Goal: Information Seeking & Learning: Check status

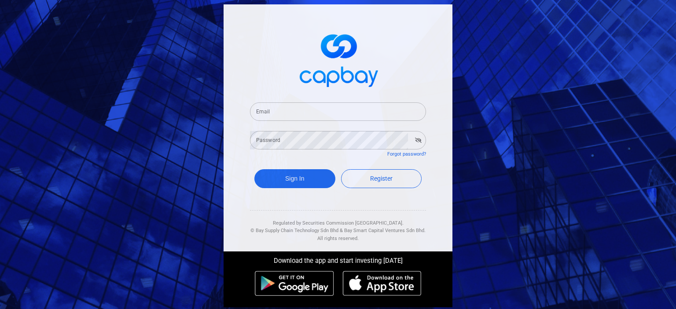
click at [264, 106] on div "Email Email" at bounding box center [338, 111] width 176 height 20
type input "[EMAIL_ADDRESS][DOMAIN_NAME]"
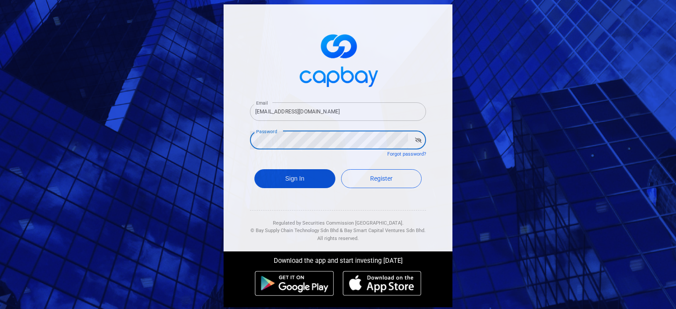
click at [284, 180] on button "Sign In" at bounding box center [294, 178] width 81 height 19
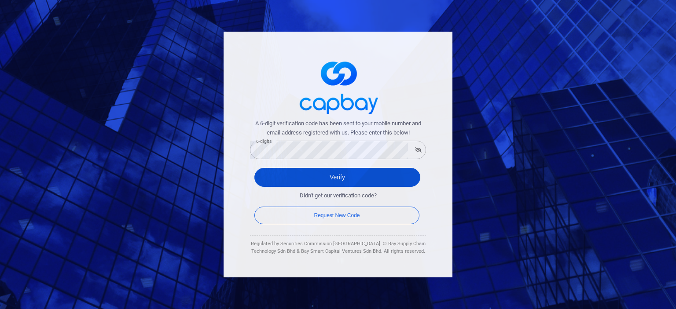
click at [274, 178] on button "Verify" at bounding box center [337, 177] width 166 height 19
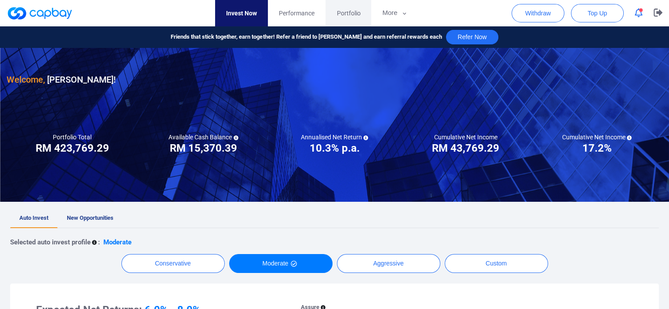
click at [349, 15] on span "Portfolio" at bounding box center [349, 13] width 24 height 10
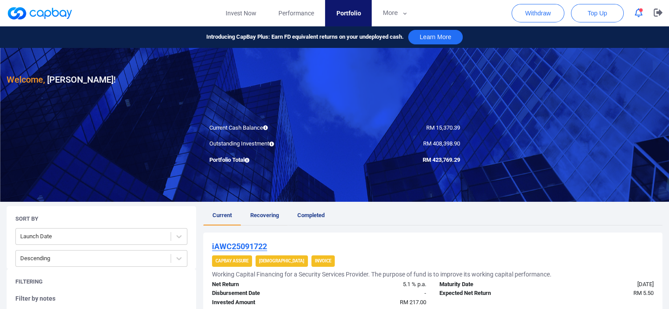
click at [257, 214] on span "Recovering" at bounding box center [264, 215] width 29 height 7
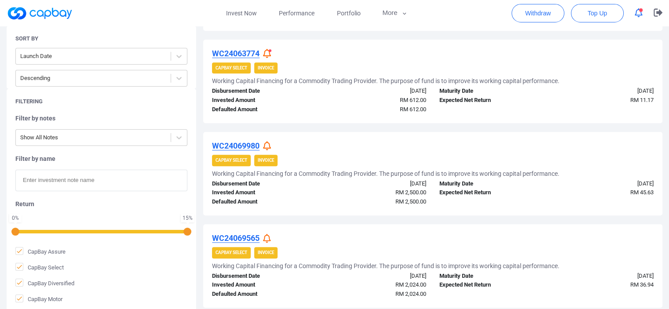
scroll to position [924, 0]
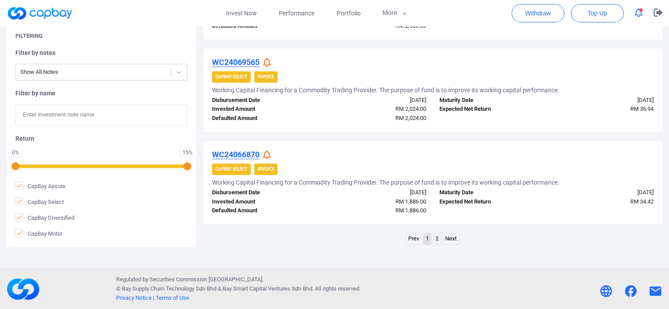
click at [437, 239] on link "2" at bounding box center [436, 239] width 7 height 11
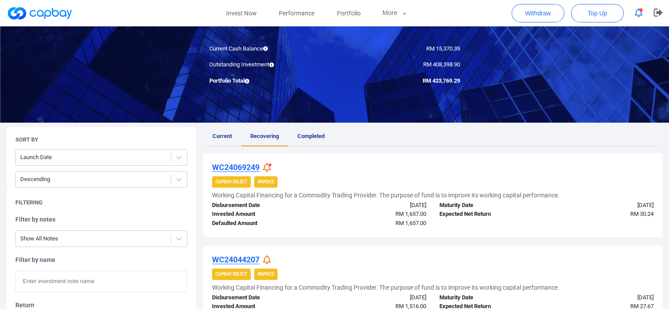
scroll to position [158, 0]
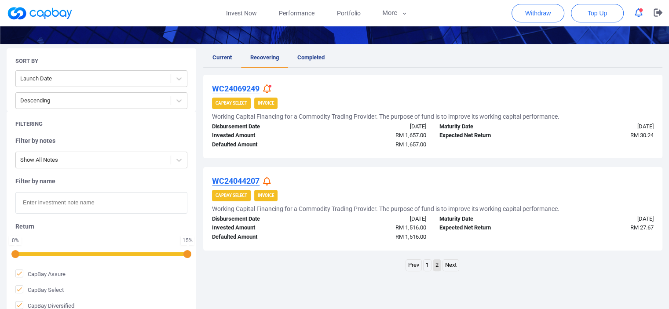
click at [428, 265] on link "1" at bounding box center [427, 265] width 7 height 11
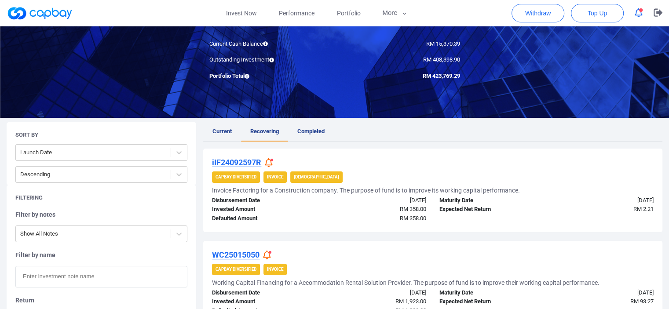
scroll to position [88, 0]
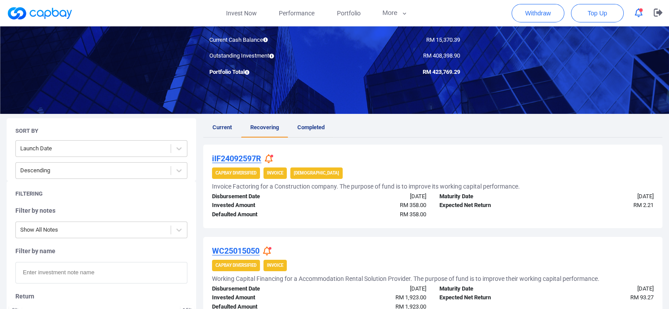
click at [310, 126] on span "Completed" at bounding box center [310, 127] width 27 height 7
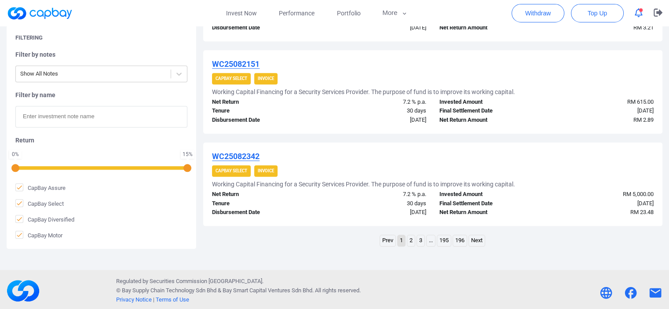
scroll to position [924, 0]
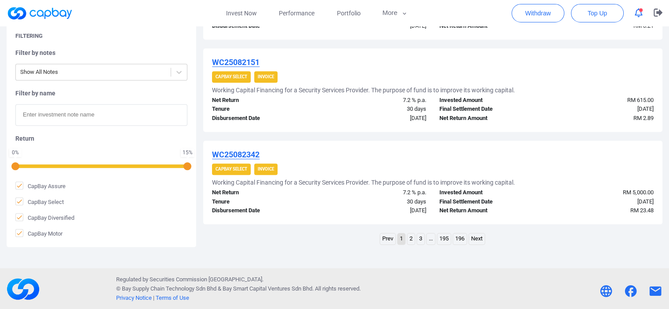
click at [411, 241] on link "2" at bounding box center [410, 239] width 7 height 11
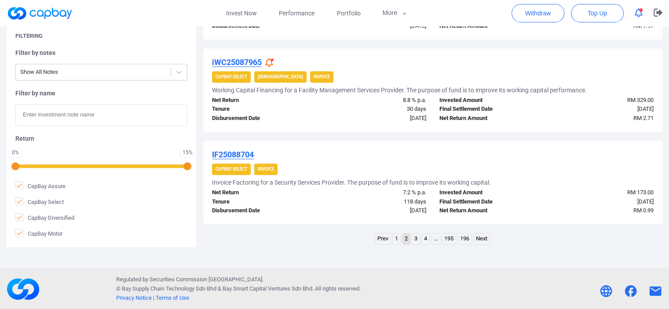
click at [414, 241] on link "3" at bounding box center [415, 239] width 7 height 11
click at [425, 239] on link "4" at bounding box center [425, 239] width 7 height 11
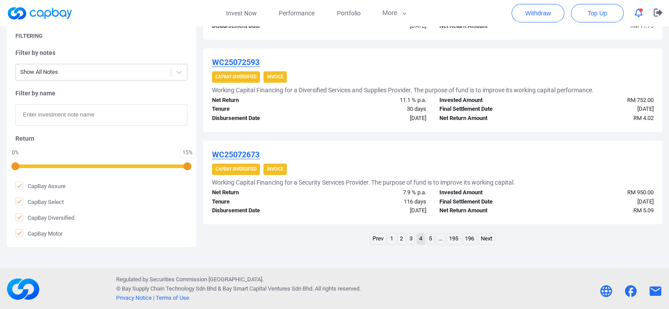
click at [429, 238] on link "5" at bounding box center [430, 239] width 7 height 11
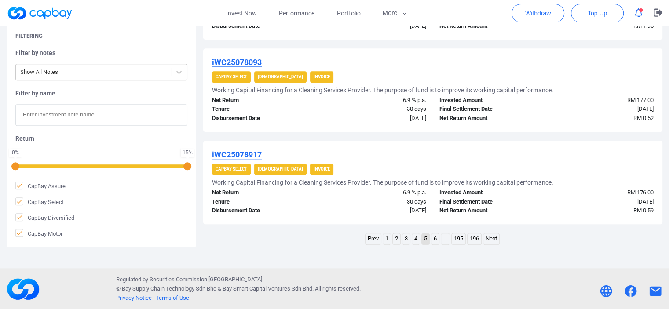
click at [492, 238] on link "Next" at bounding box center [492, 239] width 16 height 11
click at [492, 239] on link "Next" at bounding box center [492, 239] width 16 height 11
click at [495, 237] on link "Next" at bounding box center [492, 239] width 16 height 11
click at [493, 239] on link "Next" at bounding box center [492, 239] width 16 height 11
click at [496, 238] on link "Next" at bounding box center [493, 239] width 16 height 11
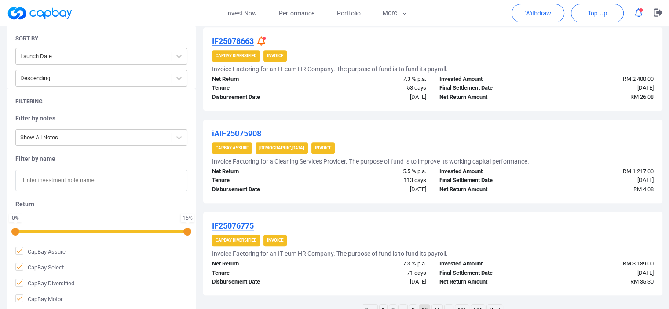
scroll to position [906, 0]
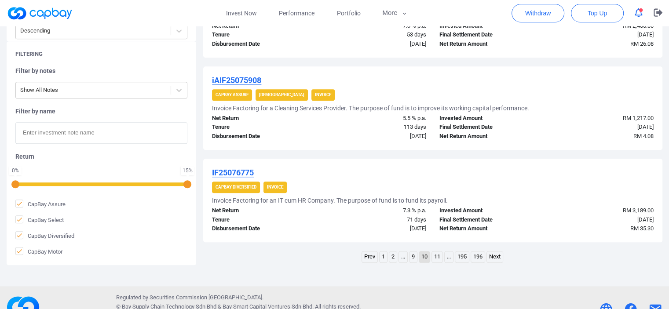
click at [501, 256] on link "Next" at bounding box center [495, 257] width 16 height 11
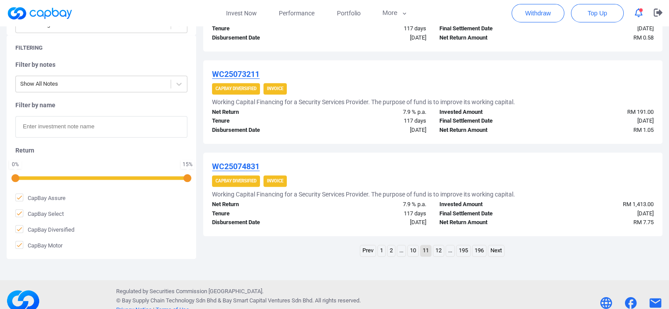
scroll to position [924, 0]
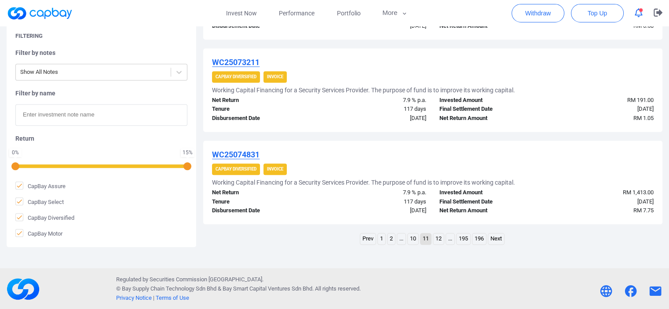
click at [498, 237] on link "Next" at bounding box center [496, 239] width 16 height 11
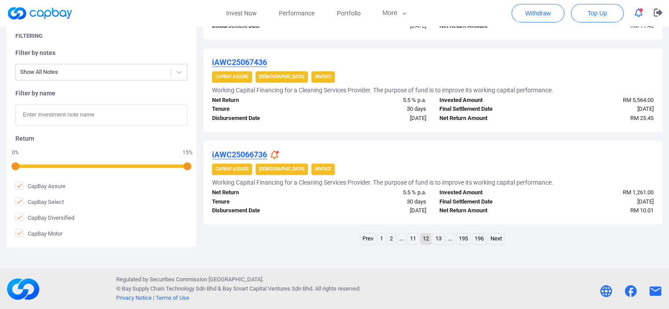
click at [500, 237] on link "Next" at bounding box center [496, 239] width 16 height 11
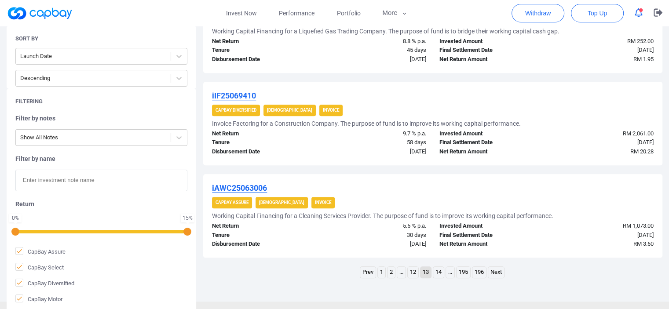
scroll to position [906, 0]
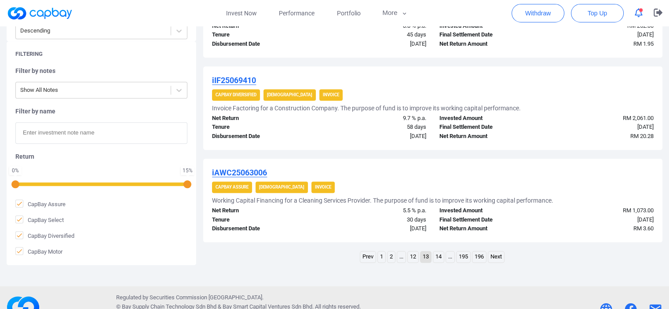
click at [499, 255] on link "Next" at bounding box center [496, 257] width 16 height 11
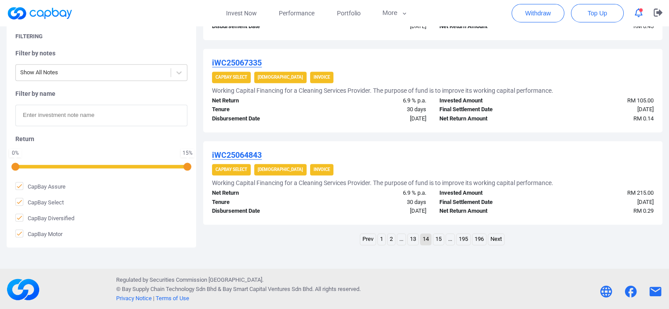
scroll to position [924, 0]
click at [498, 237] on link "Next" at bounding box center [496, 239] width 16 height 11
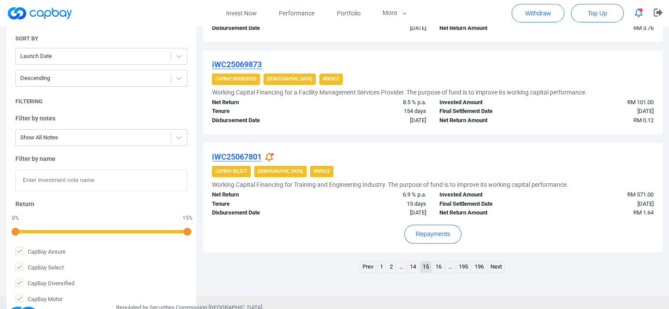
scroll to position [949, 0]
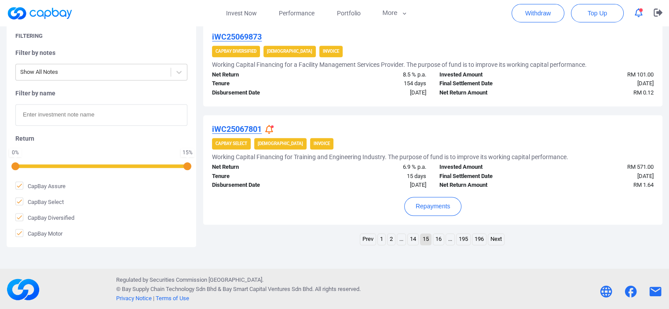
click at [499, 239] on link "Next" at bounding box center [496, 239] width 16 height 11
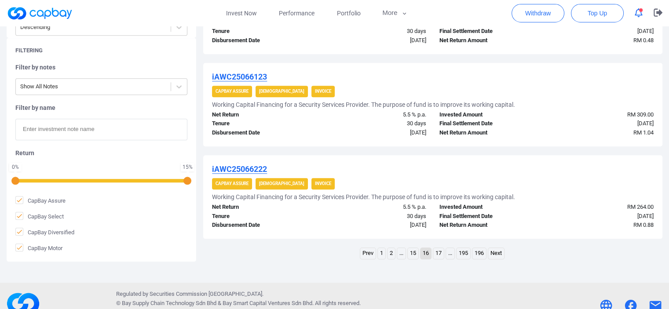
scroll to position [924, 0]
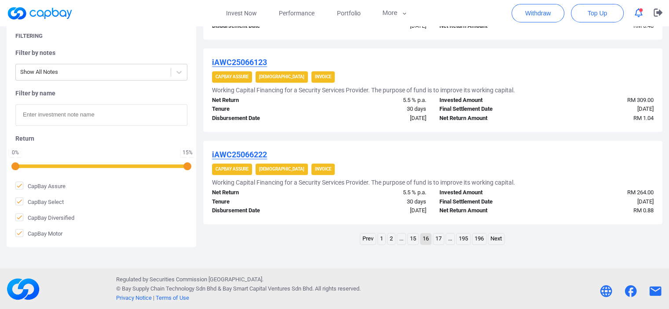
click at [496, 239] on link "Next" at bounding box center [496, 239] width 16 height 11
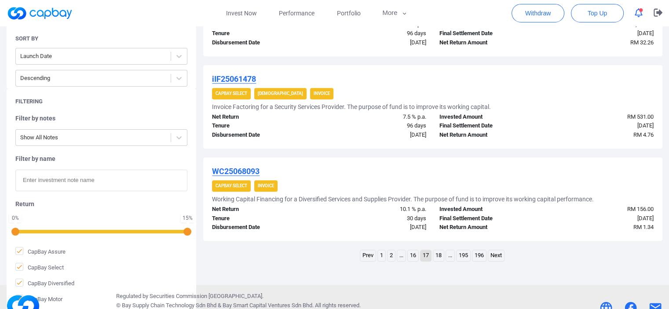
scroll to position [949, 0]
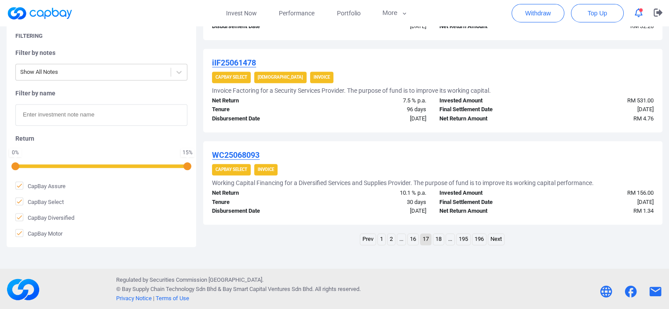
click at [498, 240] on link "Next" at bounding box center [496, 239] width 16 height 11
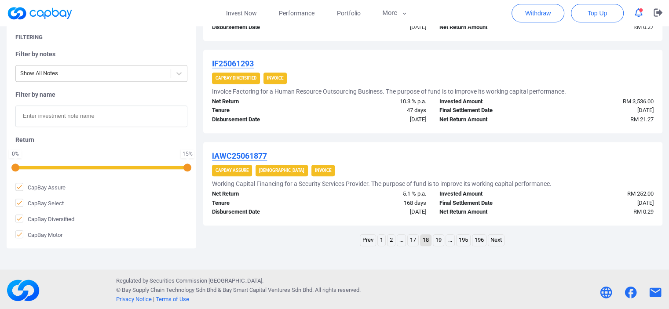
scroll to position [924, 0]
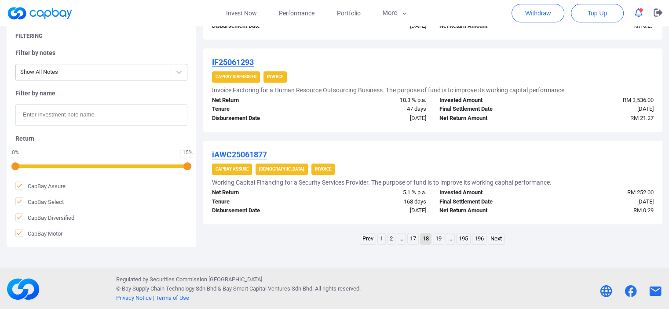
click at [501, 239] on link "Next" at bounding box center [496, 239] width 16 height 11
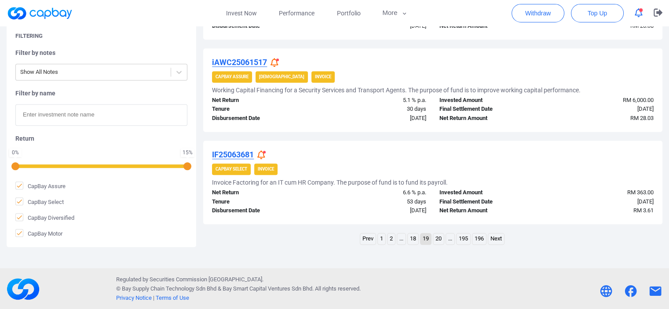
click at [499, 239] on link "Next" at bounding box center [496, 239] width 16 height 11
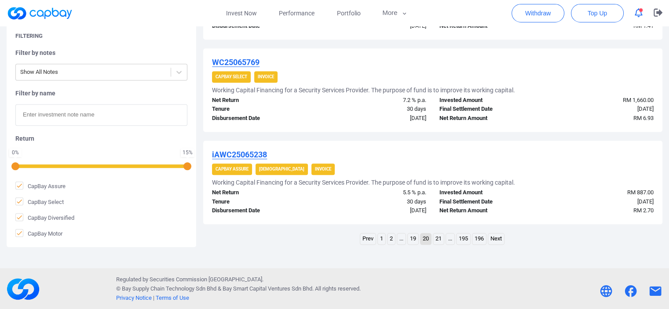
click at [502, 239] on link "Next" at bounding box center [496, 239] width 16 height 11
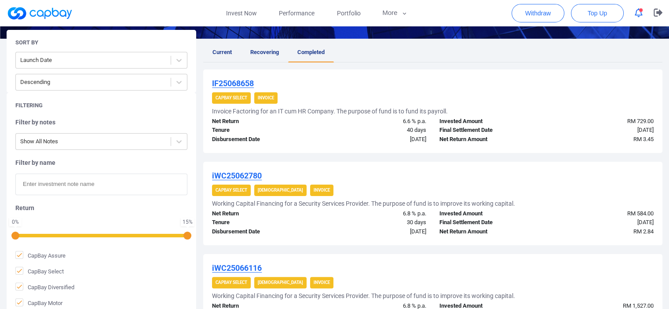
scroll to position [158, 0]
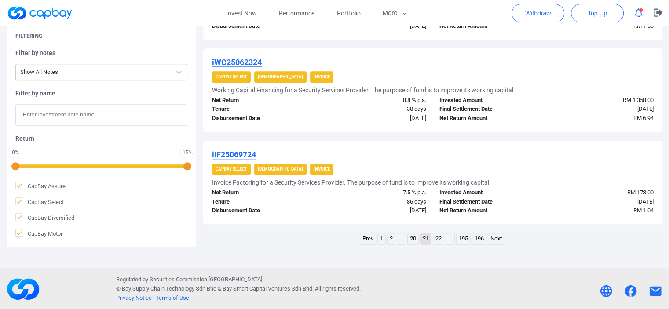
click at [497, 238] on link "Next" at bounding box center [496, 239] width 16 height 11
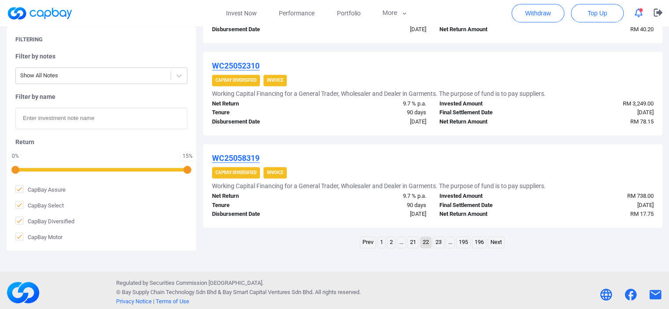
scroll to position [924, 0]
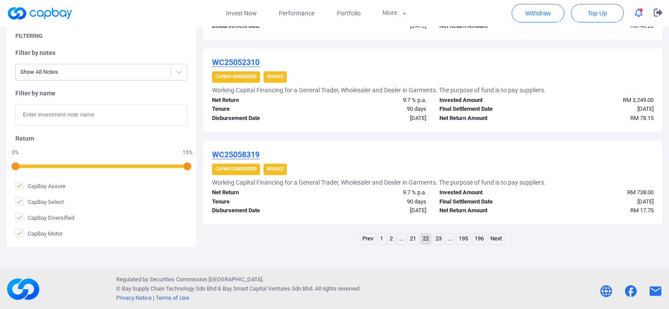
click at [500, 239] on link "Next" at bounding box center [496, 239] width 16 height 11
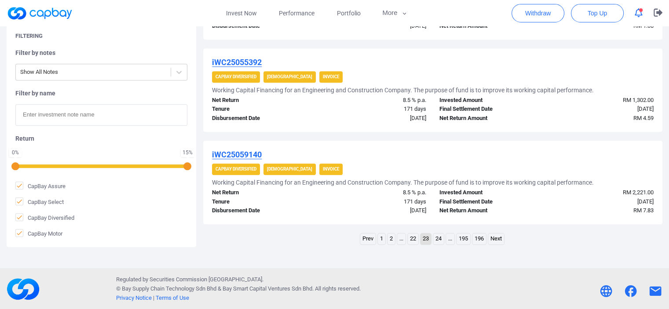
click at [498, 239] on link "Next" at bounding box center [496, 239] width 16 height 11
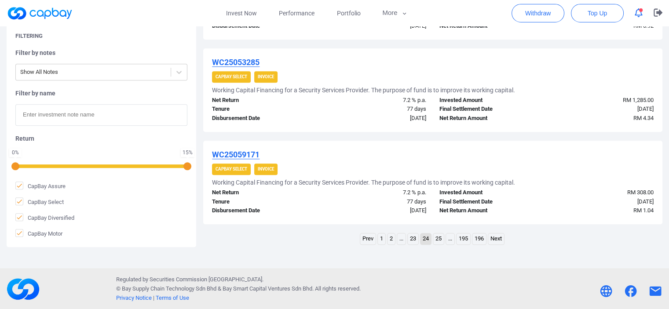
click at [500, 241] on link "Next" at bounding box center [496, 239] width 16 height 11
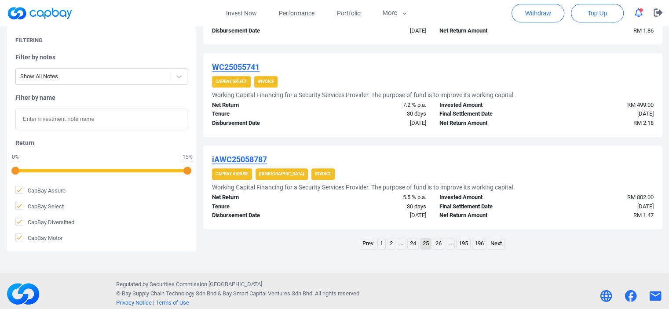
scroll to position [949, 0]
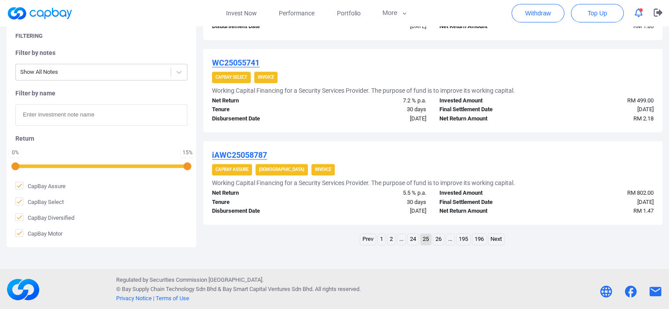
click at [499, 239] on link "Next" at bounding box center [496, 239] width 16 height 11
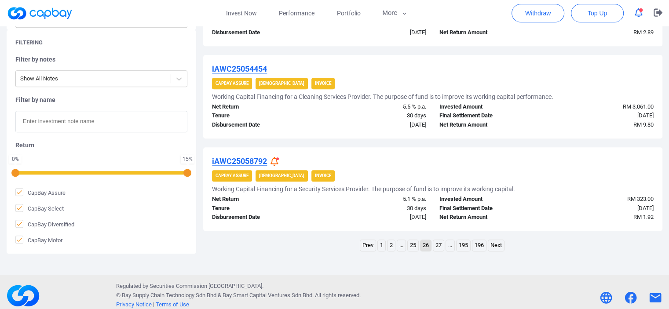
scroll to position [924, 0]
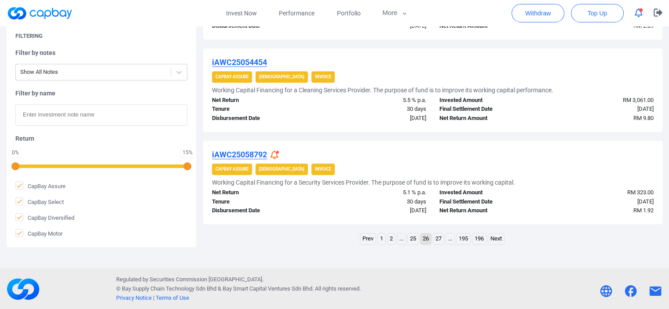
click at [495, 238] on link "Next" at bounding box center [496, 239] width 16 height 11
click at [502, 239] on link "Next" at bounding box center [496, 239] width 16 height 11
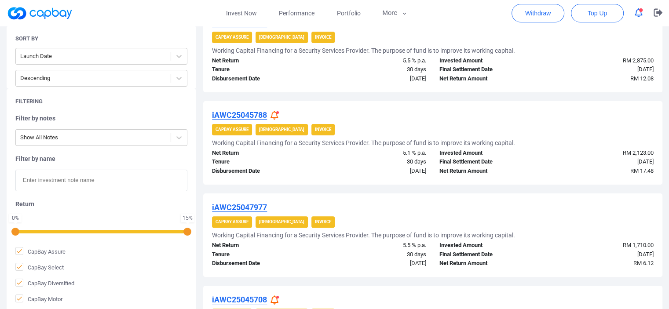
scroll to position [246, 0]
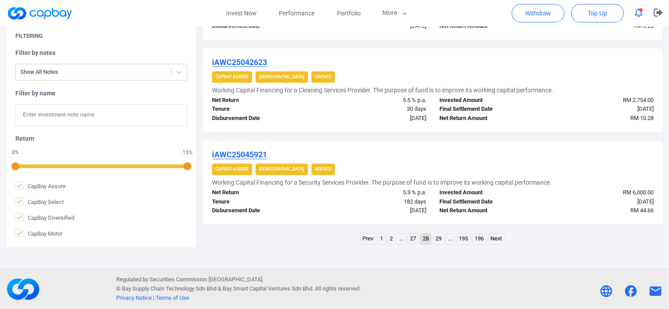
click at [500, 238] on link "Next" at bounding box center [496, 239] width 16 height 11
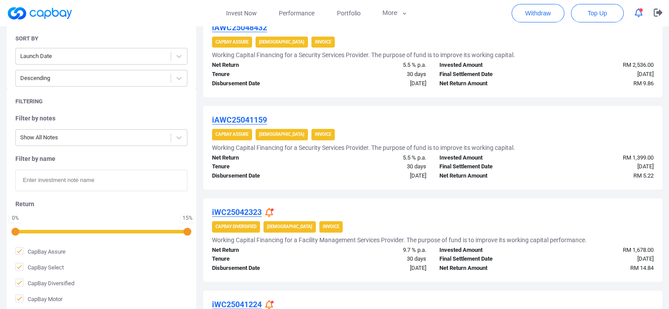
scroll to position [924, 0]
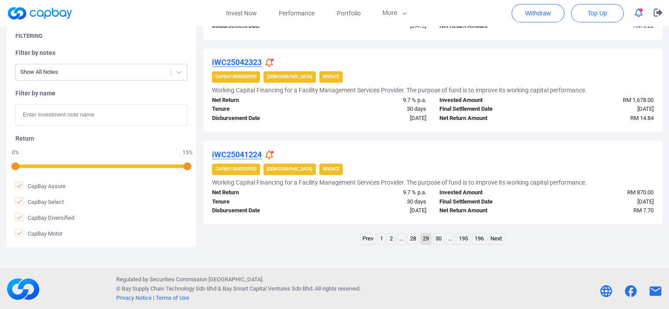
click at [500, 239] on link "Next" at bounding box center [496, 239] width 16 height 11
click at [497, 238] on link "Next" at bounding box center [496, 239] width 16 height 11
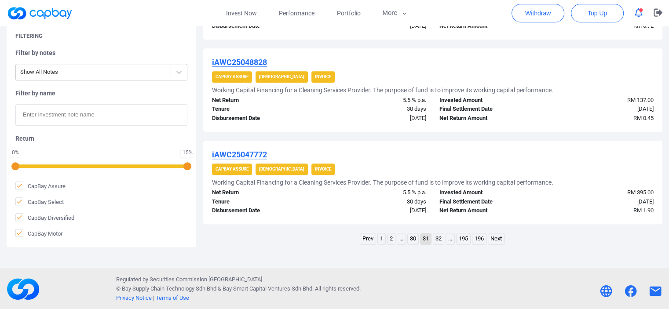
click at [501, 239] on link "Next" at bounding box center [496, 239] width 16 height 11
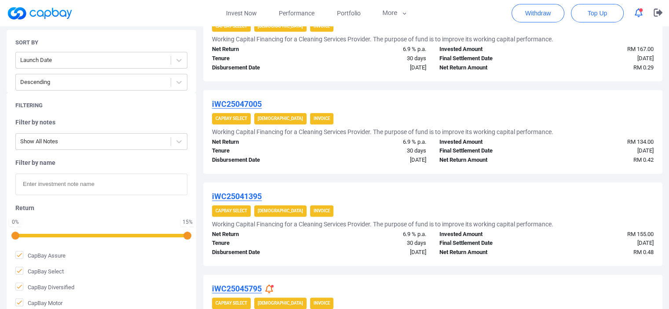
scroll to position [774, 0]
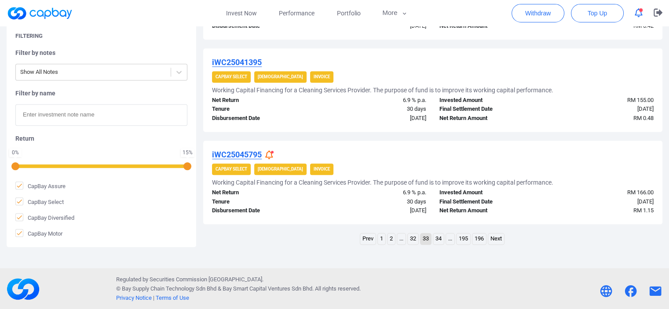
click at [499, 238] on link "Next" at bounding box center [496, 239] width 16 height 11
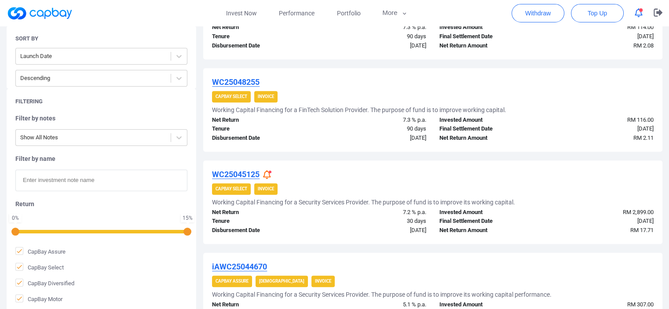
scroll to position [818, 0]
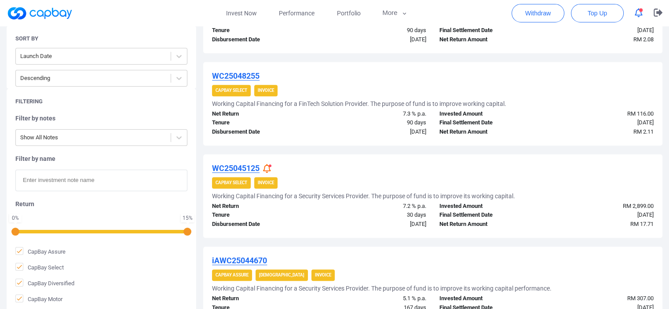
click at [270, 167] on icon at bounding box center [267, 168] width 8 height 9
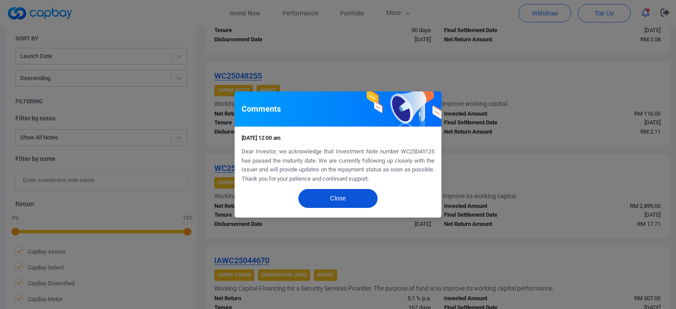
click at [344, 202] on button "Close" at bounding box center [337, 198] width 79 height 19
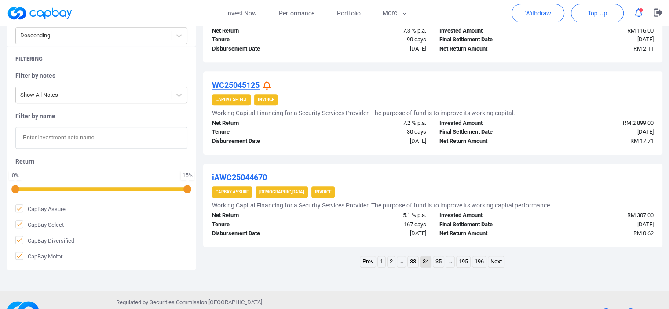
scroll to position [906, 0]
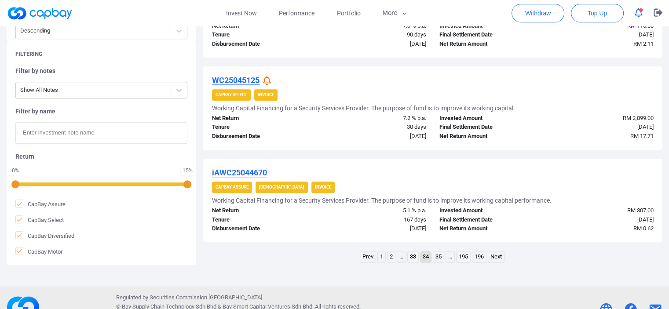
click at [497, 256] on link "Next" at bounding box center [496, 257] width 16 height 11
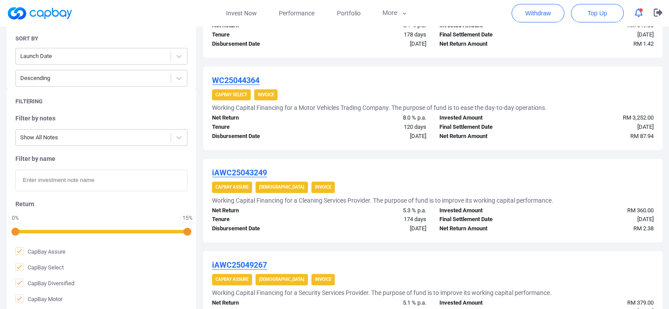
scroll to position [730, 0]
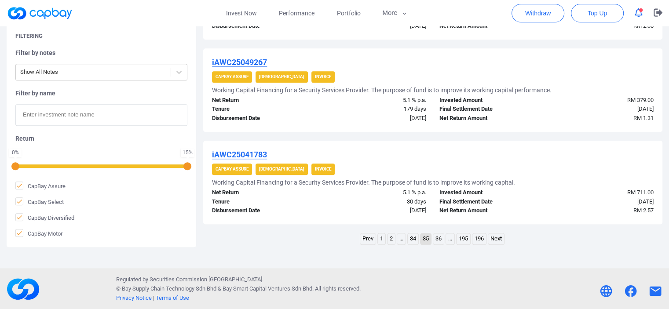
click at [500, 238] on link "Next" at bounding box center [496, 239] width 16 height 11
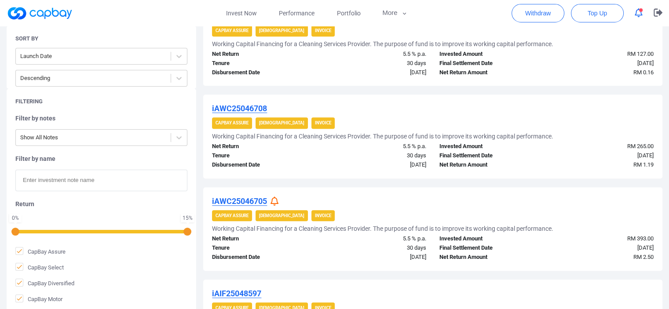
scroll to position [510, 0]
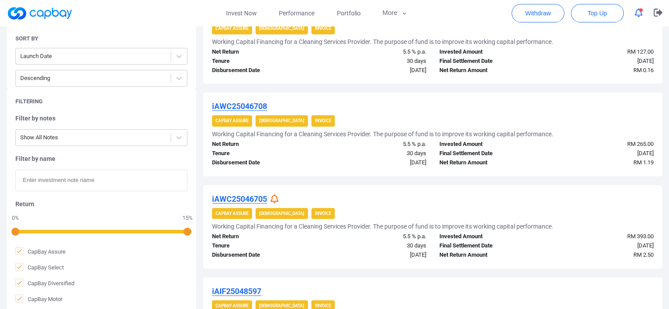
click at [278, 197] on icon at bounding box center [275, 198] width 8 height 9
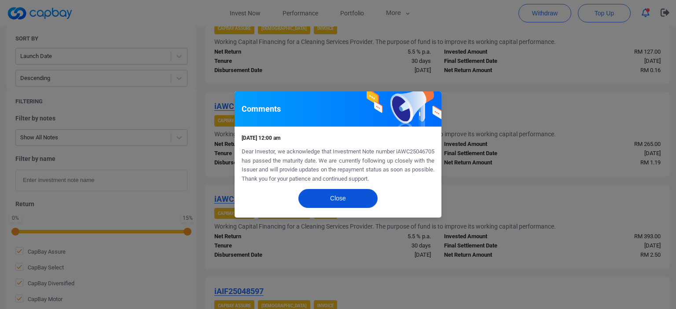
click at [347, 201] on button "Close" at bounding box center [337, 198] width 79 height 19
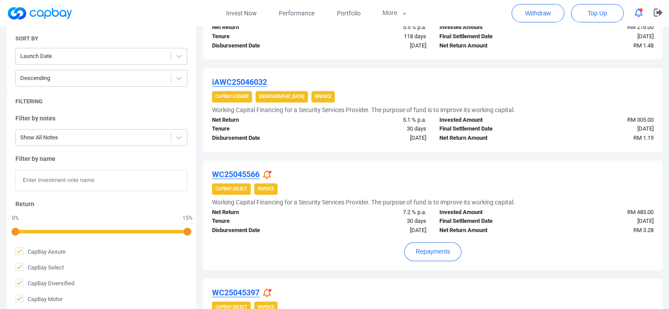
scroll to position [818, 0]
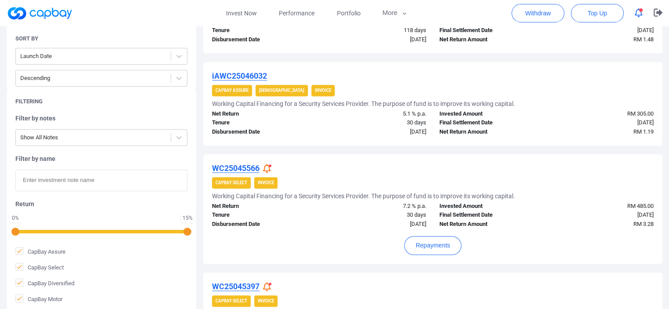
click at [269, 169] on icon at bounding box center [267, 168] width 8 height 9
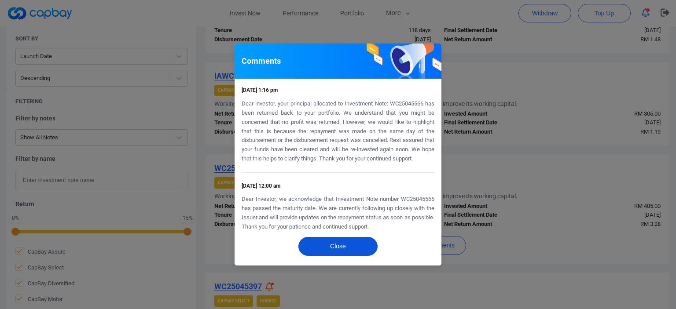
click at [335, 247] on button "Close" at bounding box center [337, 246] width 79 height 19
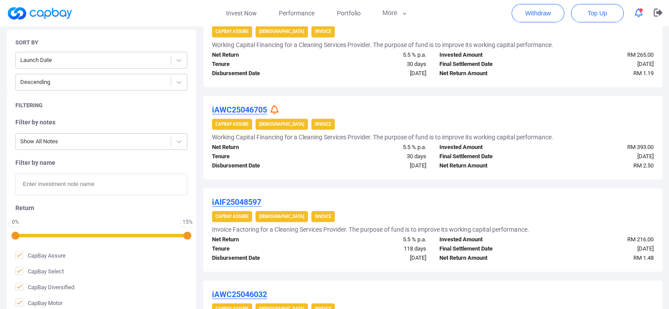
scroll to position [598, 0]
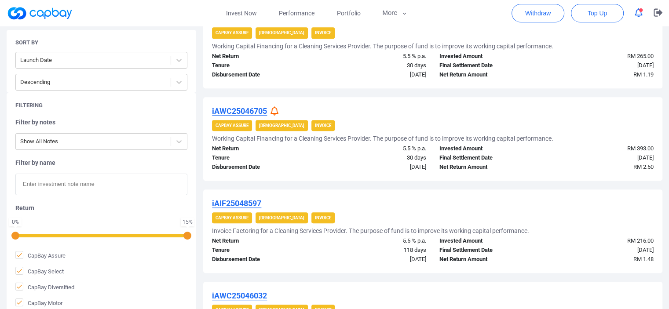
click at [276, 107] on icon at bounding box center [275, 110] width 8 height 9
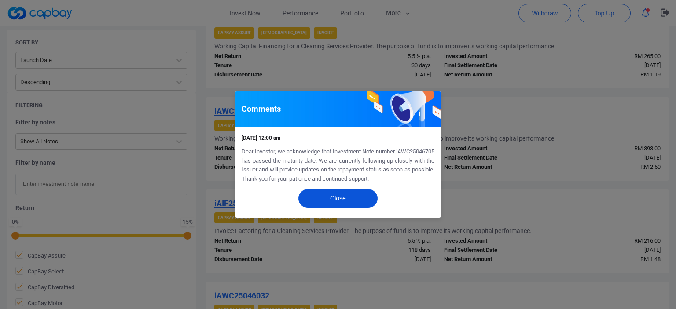
click at [334, 199] on button "Close" at bounding box center [337, 198] width 79 height 19
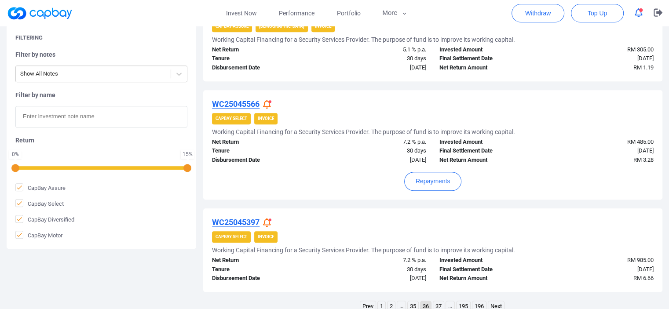
scroll to position [905, 0]
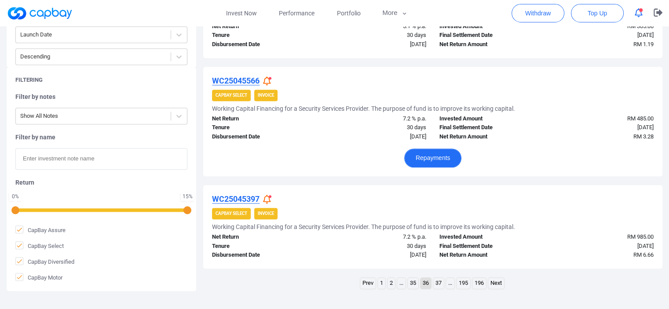
click at [436, 163] on button "Repayments" at bounding box center [433, 158] width 58 height 19
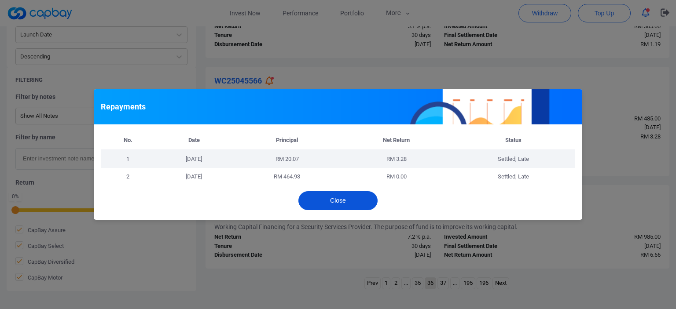
click at [340, 205] on button "Close" at bounding box center [337, 200] width 79 height 19
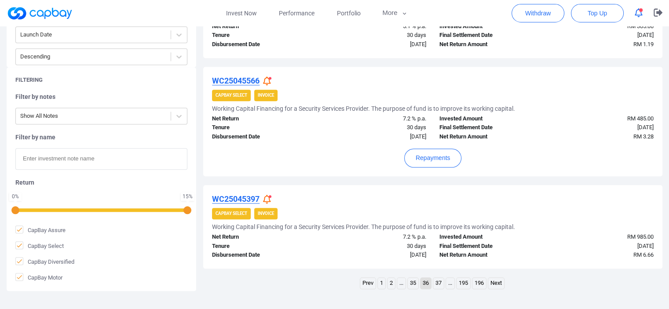
click at [266, 198] on icon at bounding box center [267, 199] width 8 height 9
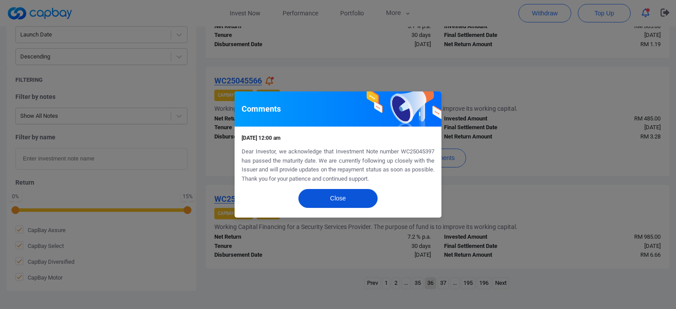
click at [337, 202] on button "Close" at bounding box center [337, 198] width 79 height 19
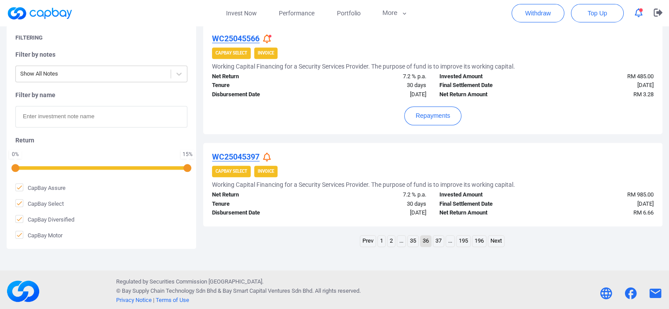
scroll to position [949, 0]
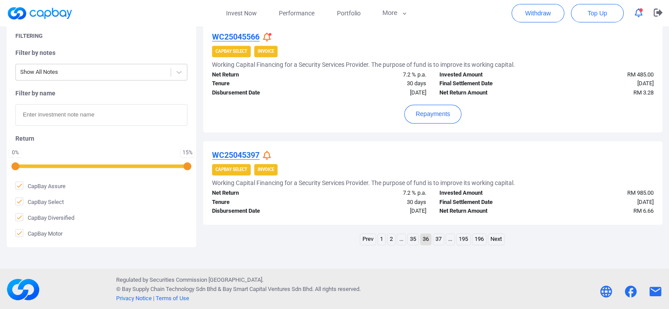
click at [500, 239] on link "Next" at bounding box center [496, 239] width 16 height 11
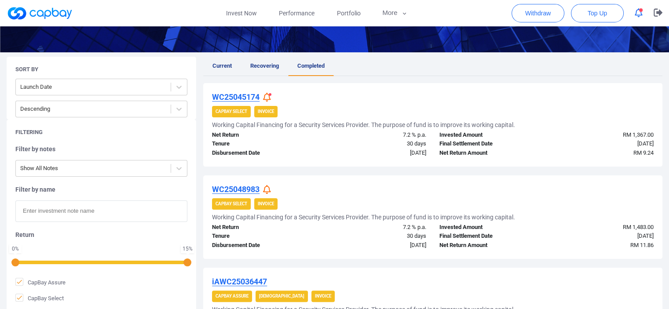
scroll to position [158, 0]
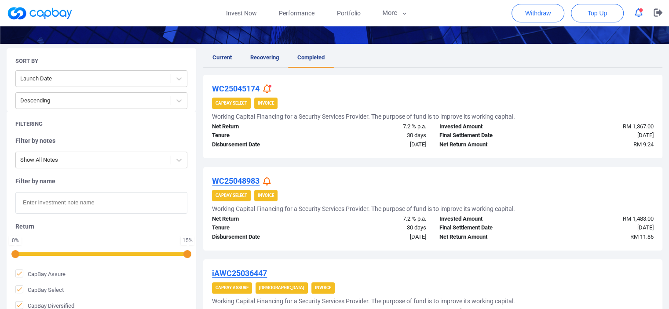
click at [268, 181] on icon at bounding box center [267, 181] width 8 height 9
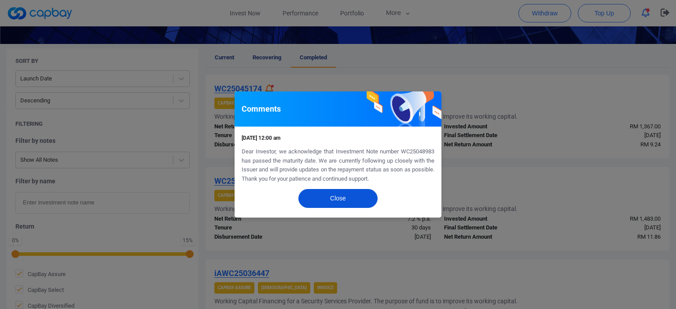
click at [327, 198] on button "Close" at bounding box center [337, 198] width 79 height 19
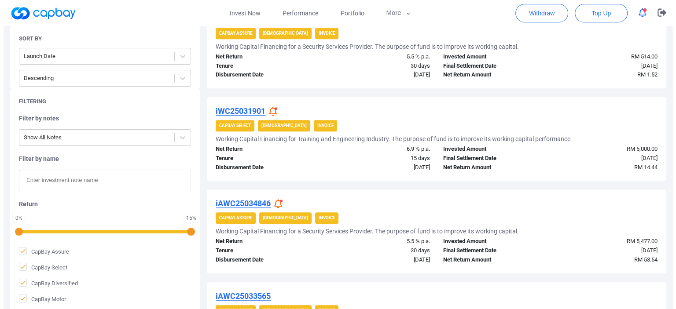
scroll to position [422, 0]
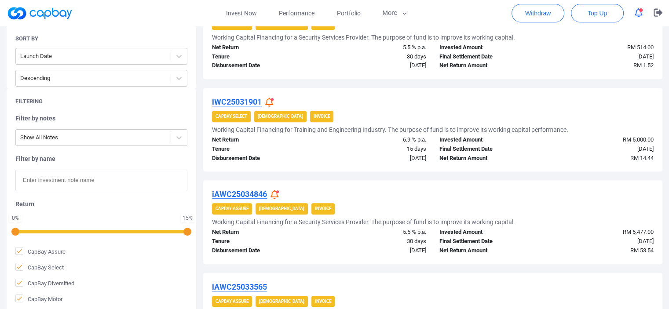
click at [275, 193] on icon at bounding box center [275, 194] width 8 height 9
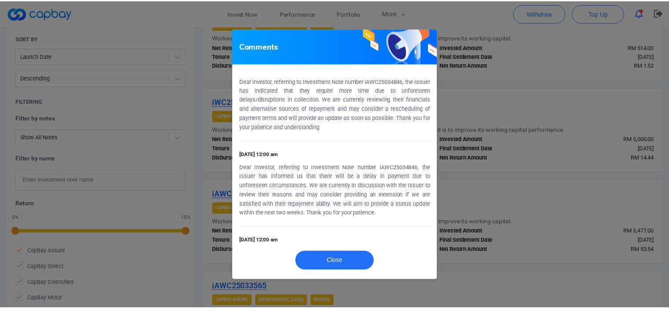
scroll to position [0, 0]
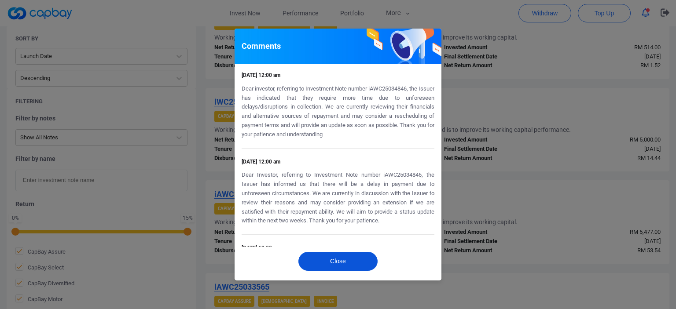
click at [329, 260] on button "Close" at bounding box center [337, 261] width 79 height 19
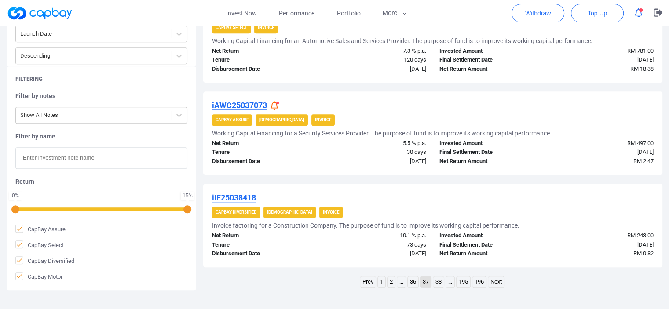
scroll to position [880, 0]
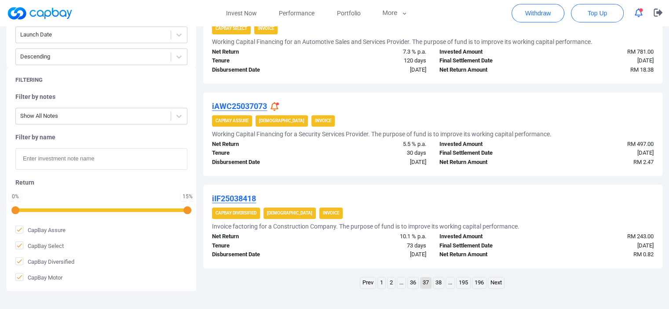
click at [500, 286] on link "Next" at bounding box center [496, 283] width 16 height 11
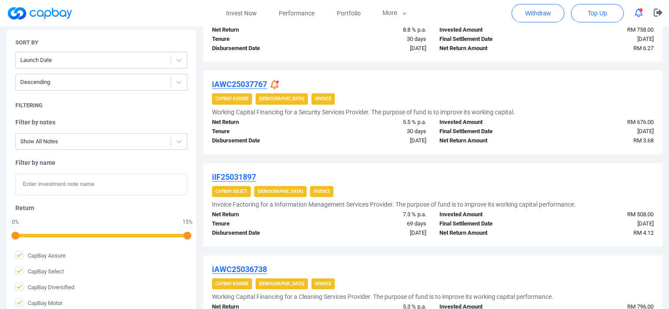
scroll to position [484, 0]
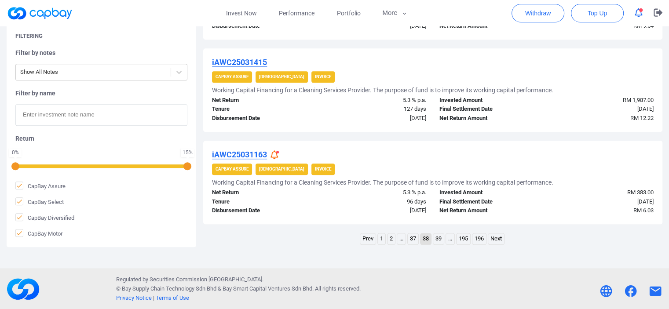
click at [498, 237] on link "Next" at bounding box center [496, 239] width 16 height 11
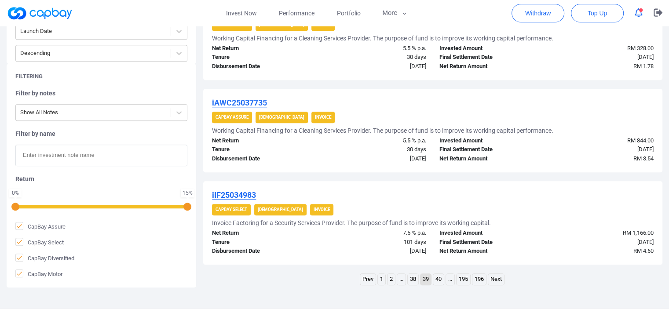
scroll to position [906, 0]
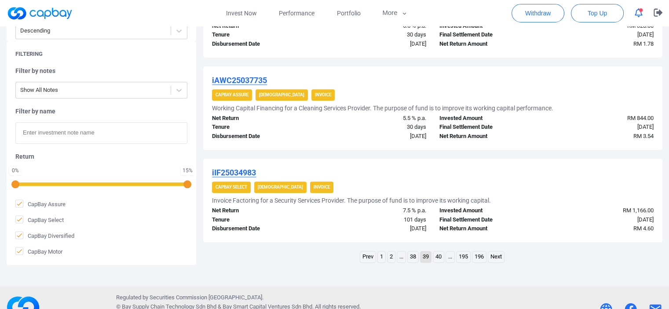
click at [500, 257] on link "Next" at bounding box center [496, 257] width 16 height 11
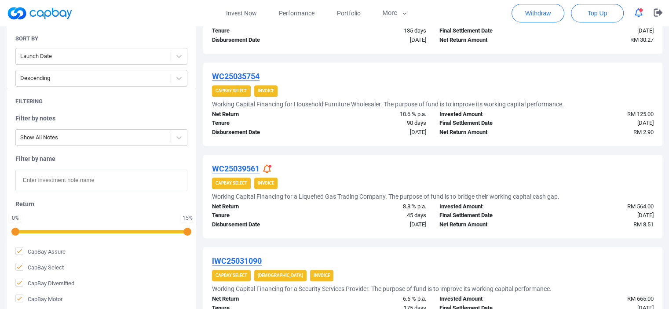
scroll to position [818, 0]
click at [271, 167] on icon at bounding box center [267, 168] width 8 height 9
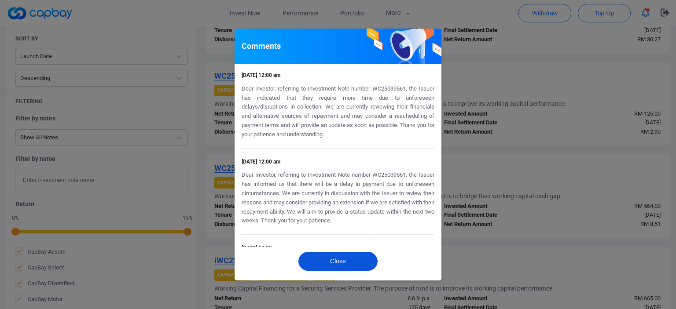
click at [342, 264] on button "Close" at bounding box center [337, 261] width 79 height 19
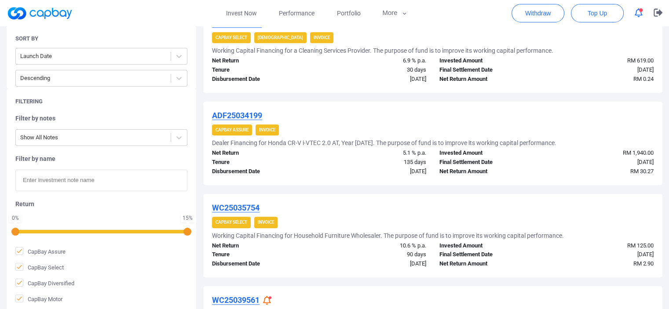
scroll to position [906, 0]
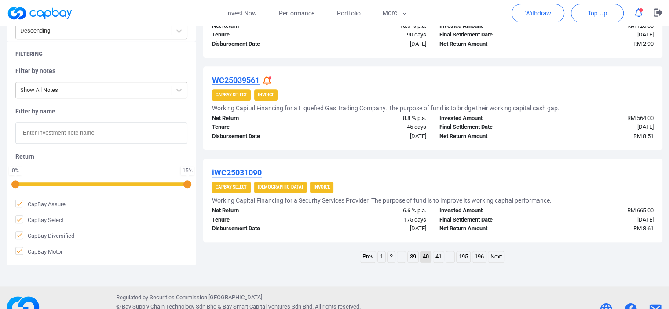
click at [498, 257] on link "Next" at bounding box center [496, 257] width 16 height 11
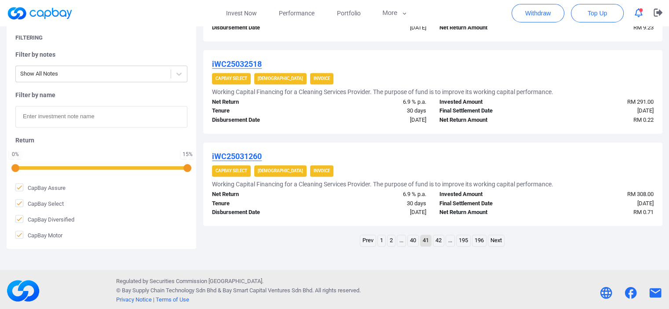
scroll to position [924, 0]
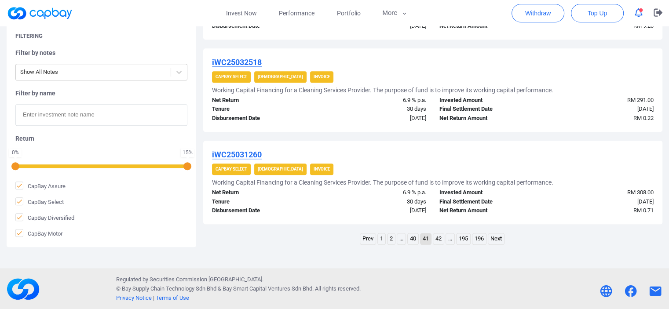
click at [498, 240] on link "Next" at bounding box center [496, 239] width 16 height 11
click at [499, 238] on link "Next" at bounding box center [496, 239] width 16 height 11
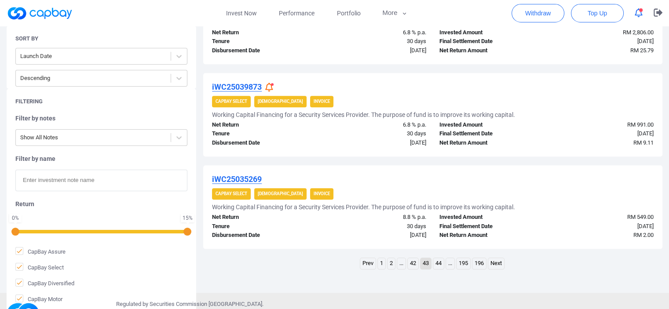
scroll to position [906, 0]
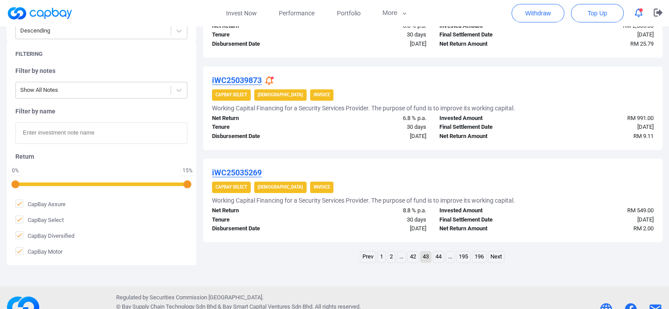
click at [365, 256] on link "Prev" at bounding box center [367, 257] width 15 height 11
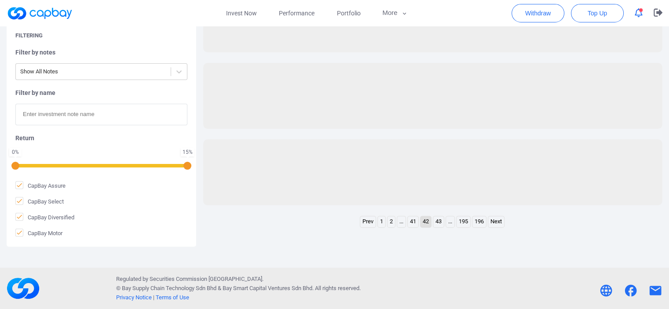
scroll to position [246, 0]
click at [365, 220] on link "Prev" at bounding box center [367, 222] width 15 height 11
click at [413, 222] on link "39" at bounding box center [413, 222] width 11 height 11
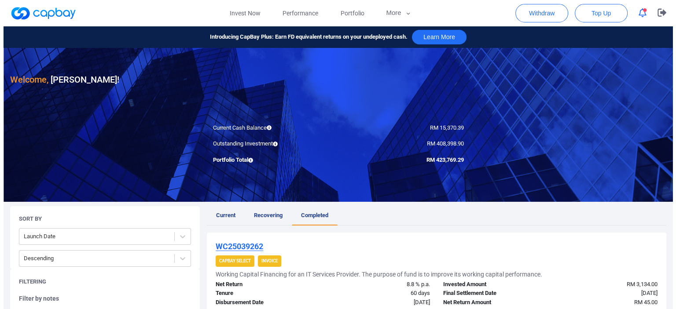
scroll to position [0, 0]
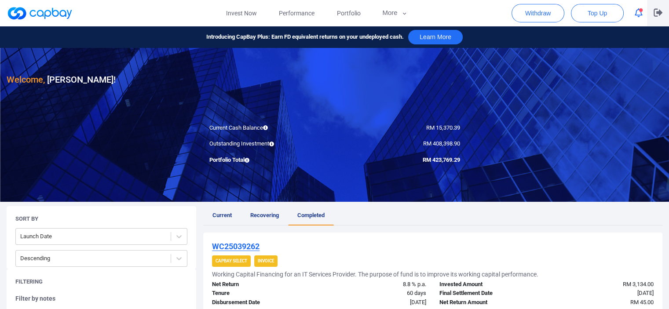
click at [658, 12] on icon "button" at bounding box center [658, 13] width 9 height 8
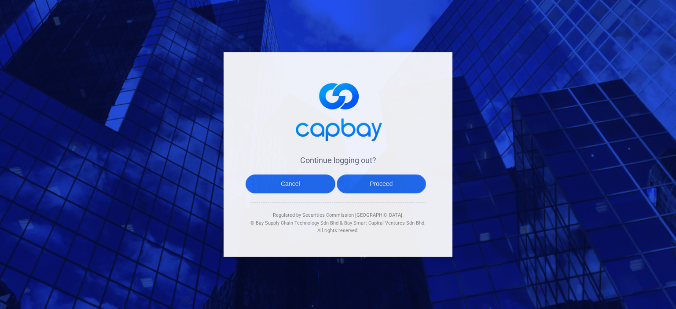
click at [398, 183] on button "Proceed" at bounding box center [382, 184] width 90 height 19
